Goal: Find specific page/section: Find specific page/section

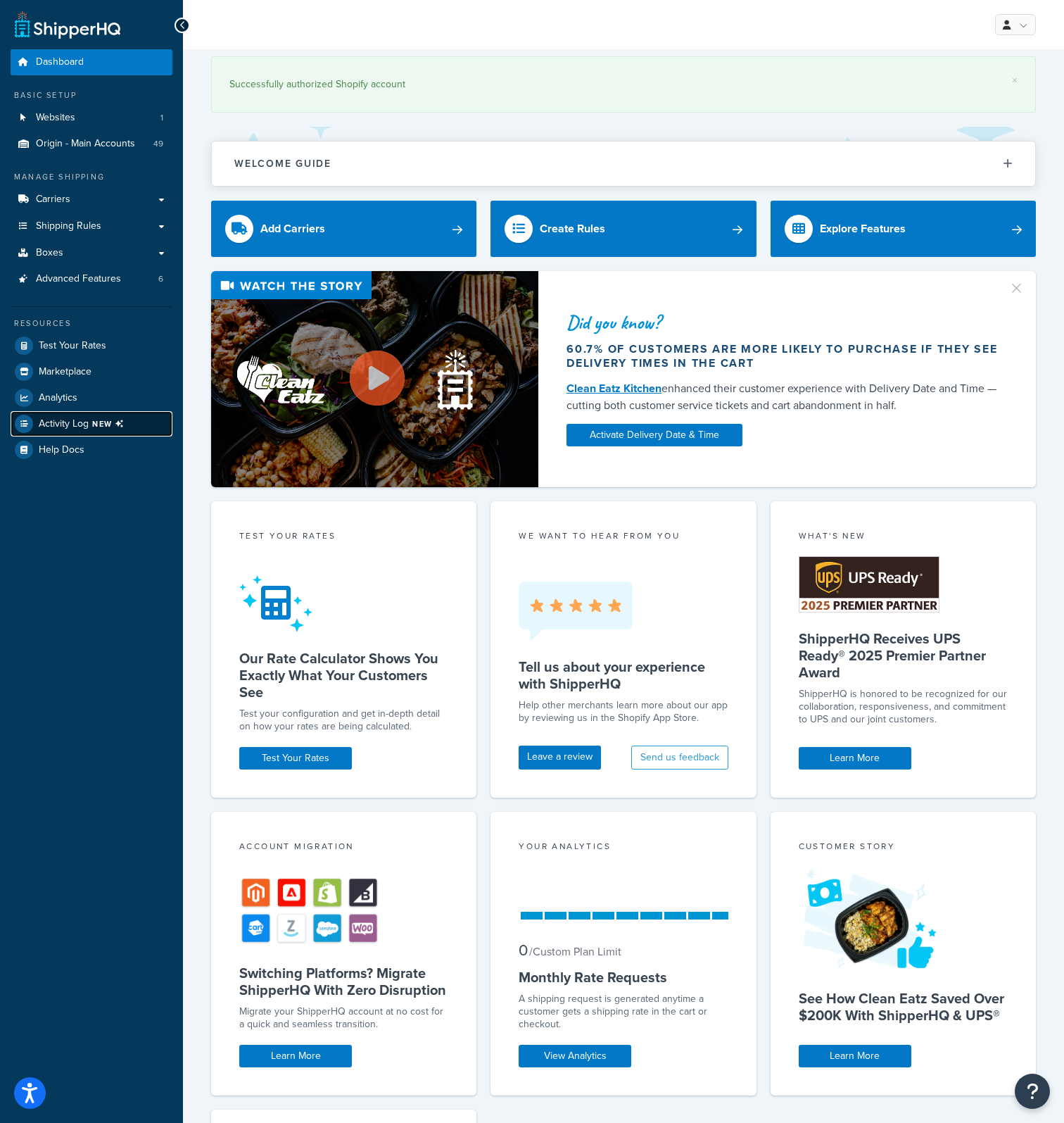
click at [85, 417] on span "Activity Log NEW" at bounding box center [84, 423] width 91 height 18
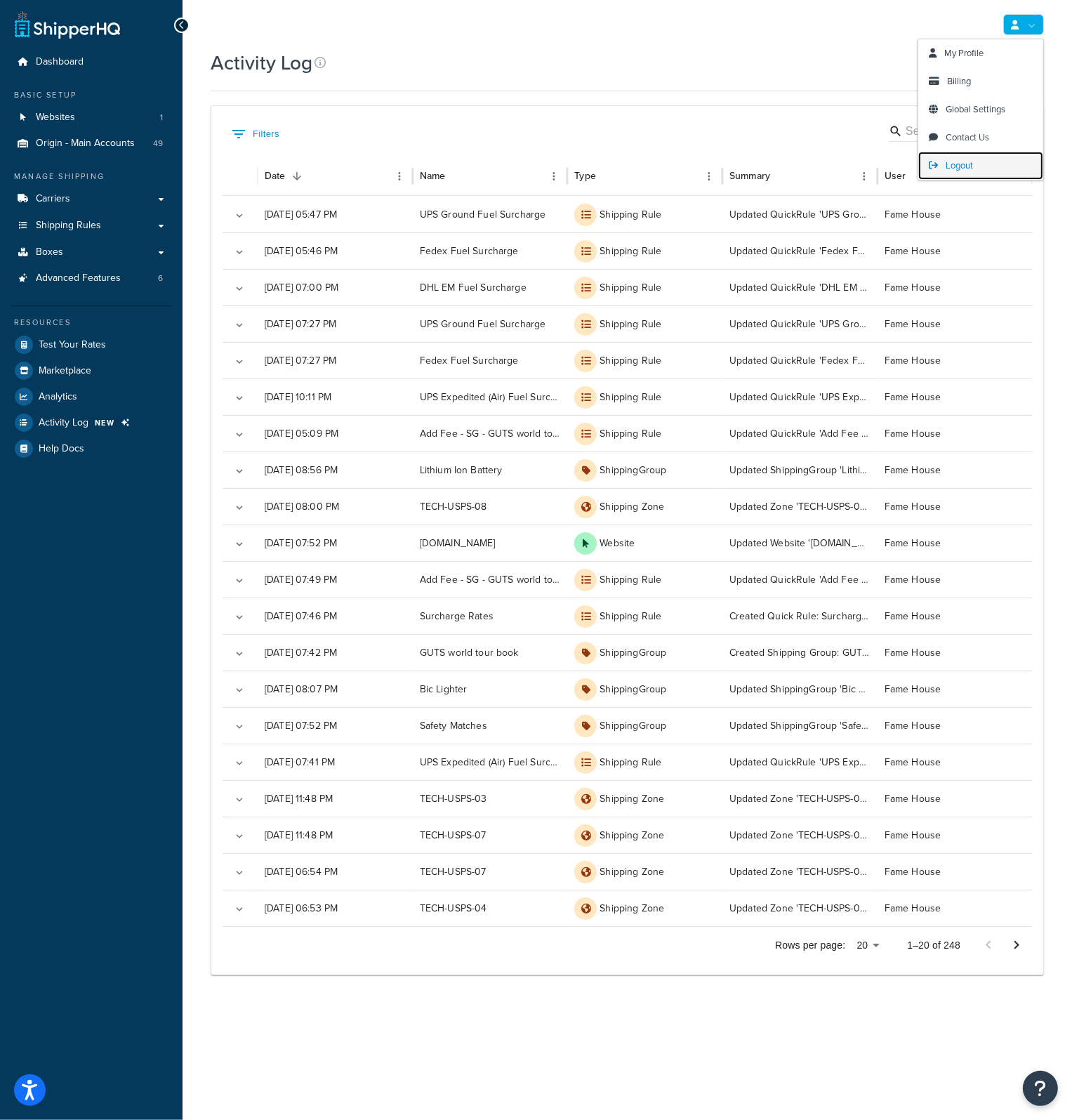
click at [973, 168] on link "Logout" at bounding box center [981, 166] width 125 height 28
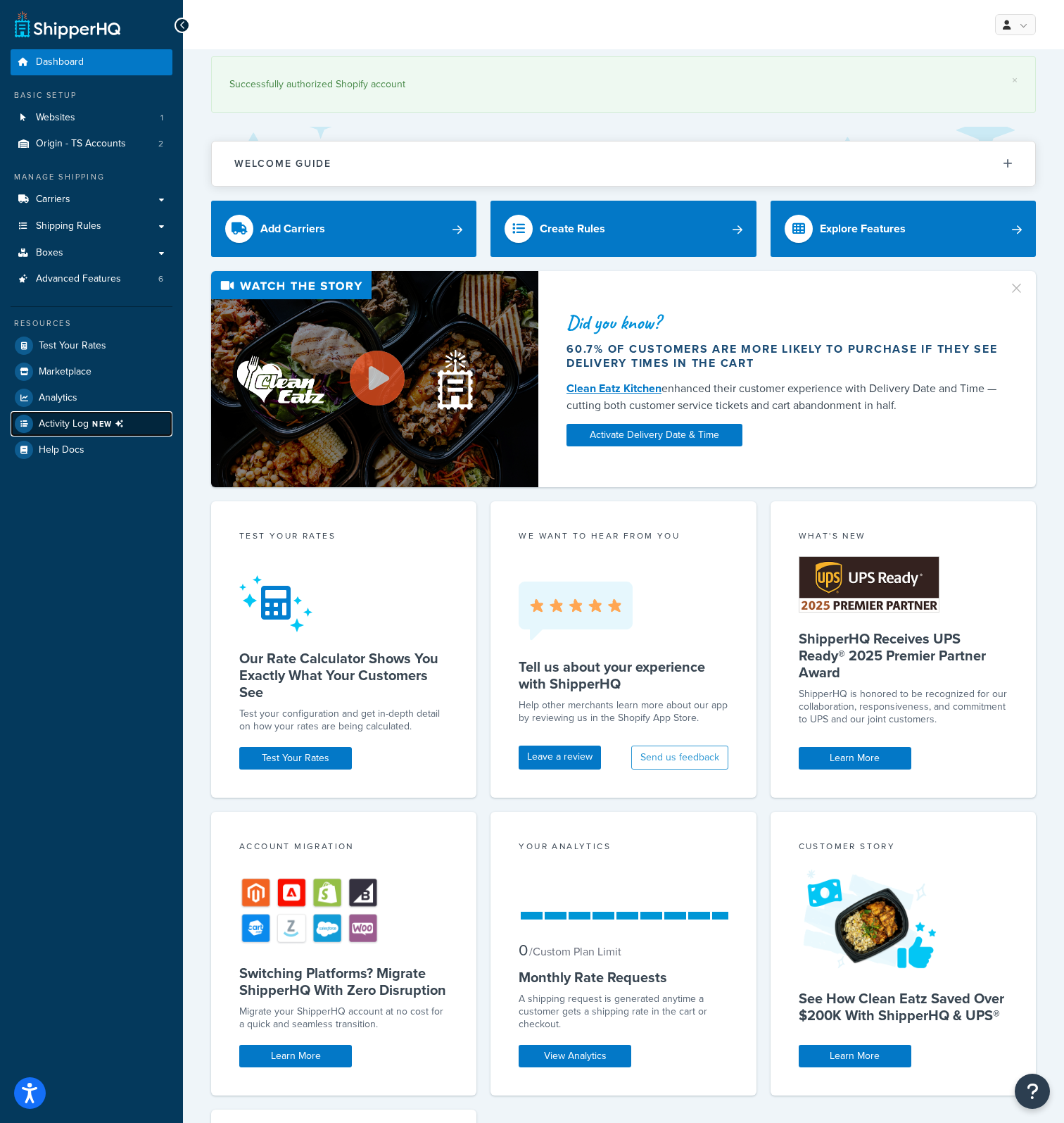
click at [82, 422] on span "Activity Log NEW" at bounding box center [84, 423] width 91 height 18
